Goal: Information Seeking & Learning: Learn about a topic

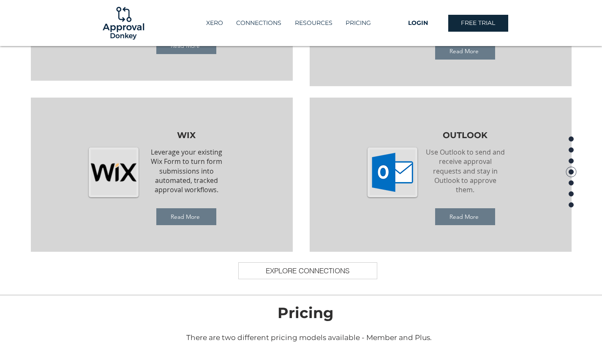
scroll to position [983, 0]
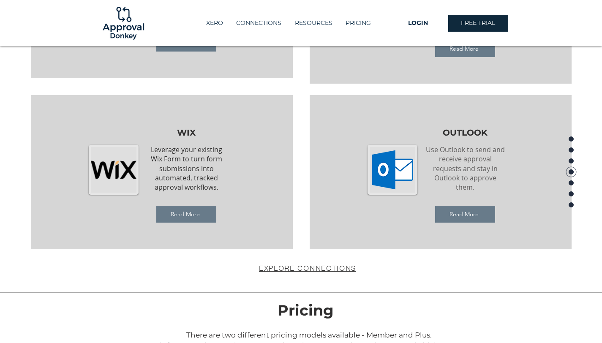
click at [341, 268] on span "EXPLORE CONNECTIONS" at bounding box center [307, 268] width 97 height 9
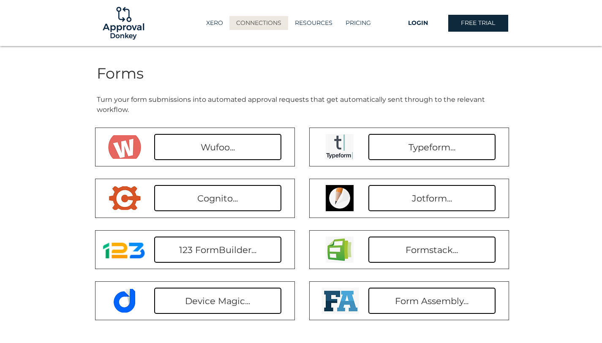
click at [140, 26] on img at bounding box center [124, 23] width 46 height 46
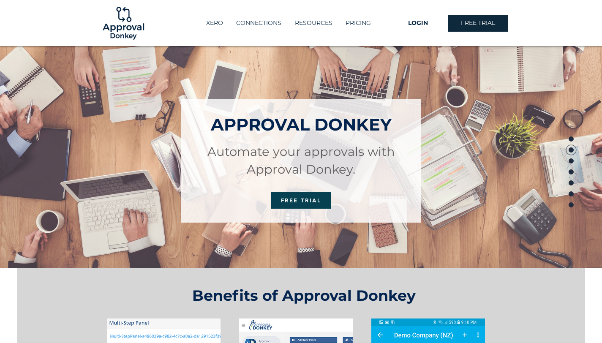
scroll to position [2, 0]
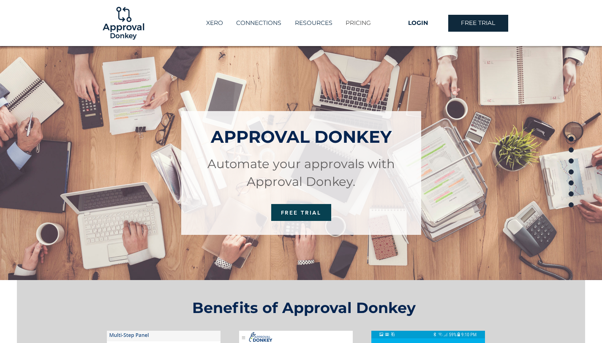
click at [365, 19] on p "PRICING" at bounding box center [358, 23] width 34 height 14
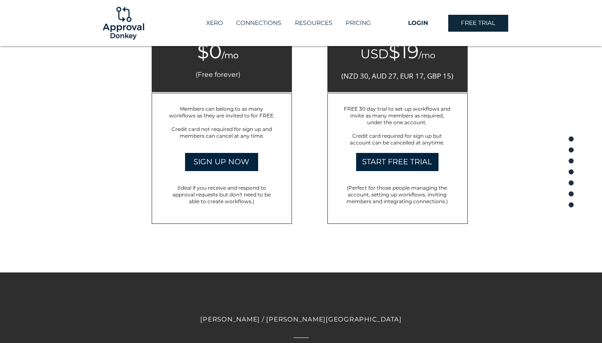
scroll to position [1412, 0]
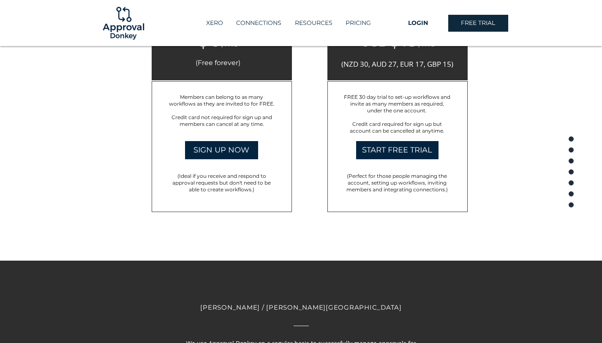
click at [242, 190] on span "(Ideal if you receive and respond to approval requests but don't need to be abl…" at bounding box center [221, 183] width 98 height 20
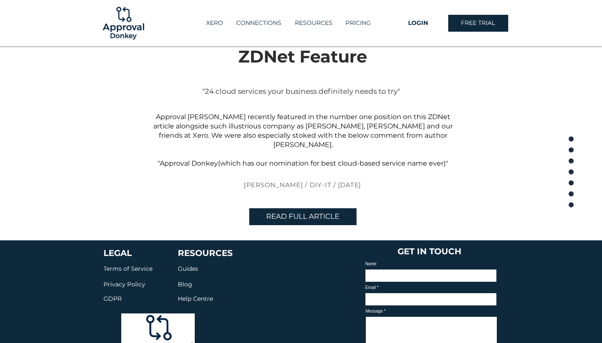
scroll to position [1971, 0]
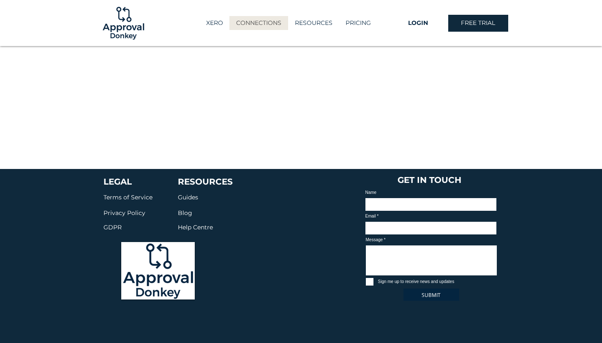
scroll to position [315, 0]
